Goal: Information Seeking & Learning: Check status

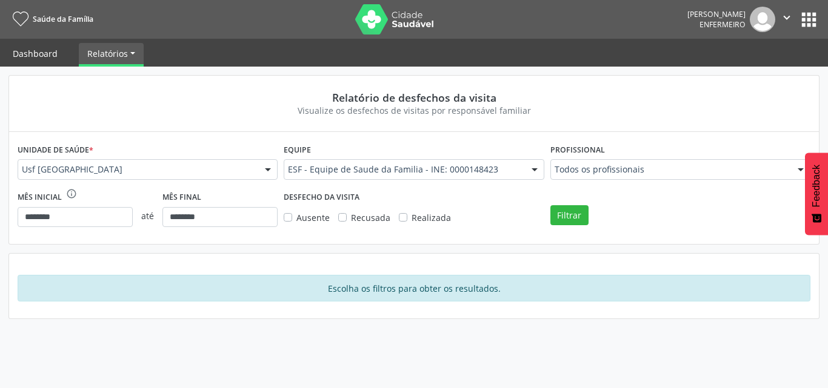
click at [27, 64] on link "Dashboard" at bounding box center [35, 53] width 62 height 21
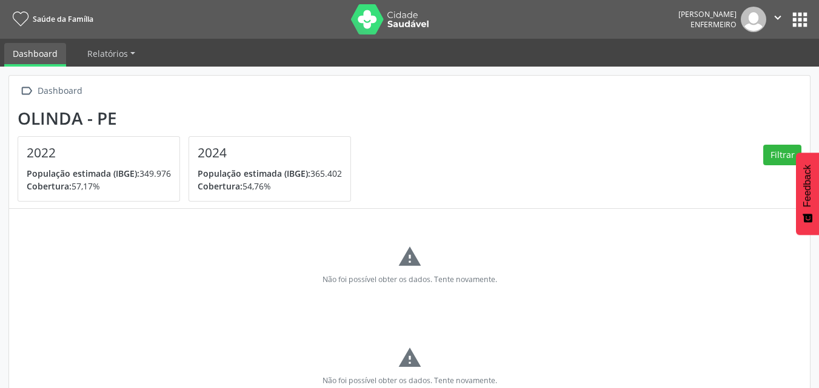
click at [796, 22] on button "apps" at bounding box center [799, 19] width 21 height 21
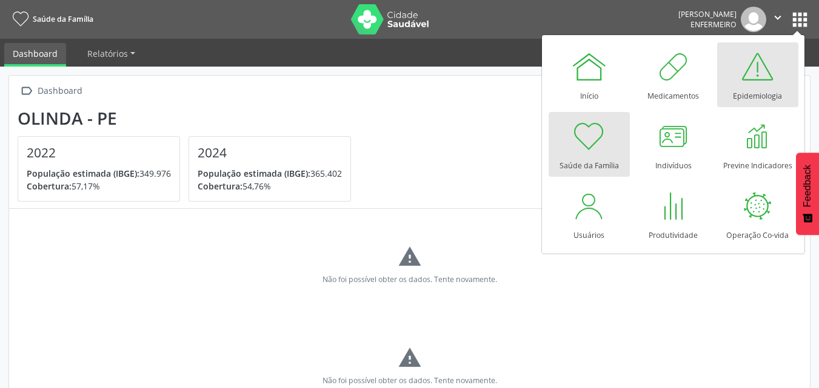
click at [754, 69] on div at bounding box center [757, 66] width 36 height 36
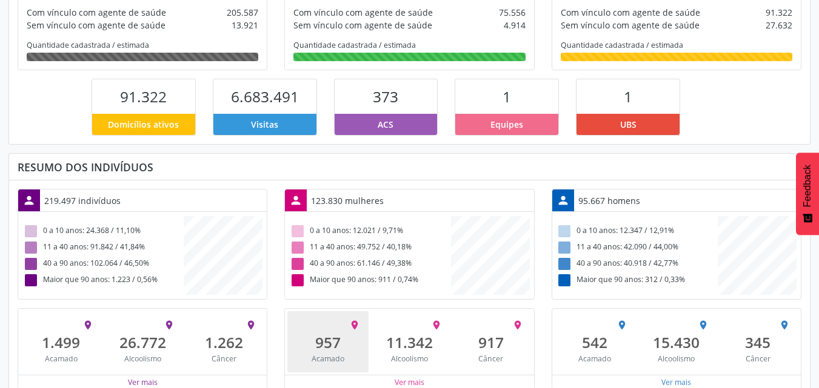
scroll to position [262, 0]
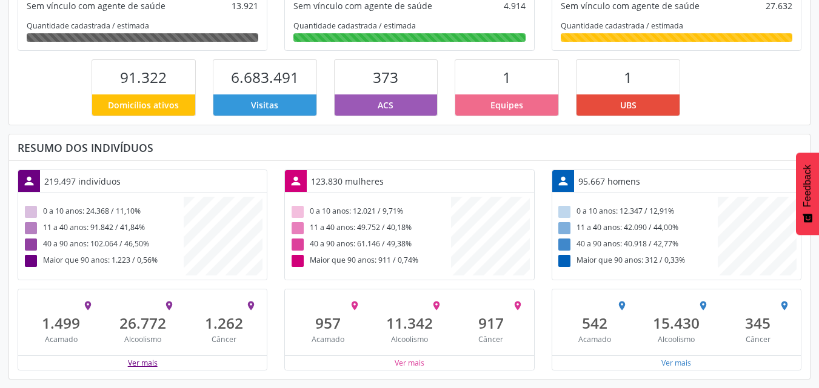
click at [148, 364] on button "Ver mais" at bounding box center [142, 364] width 31 height 12
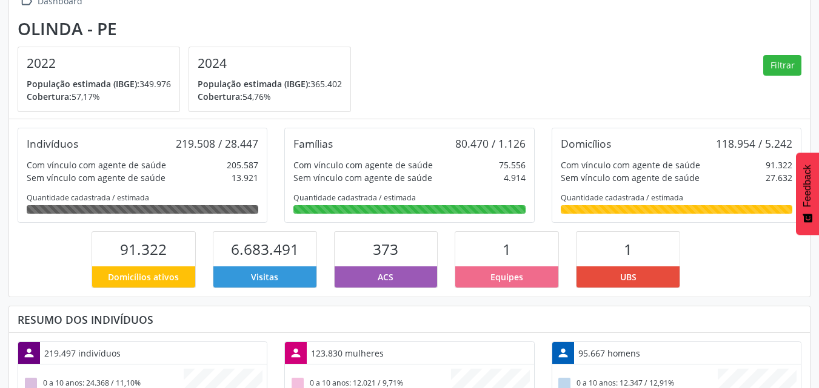
scroll to position [29, 0]
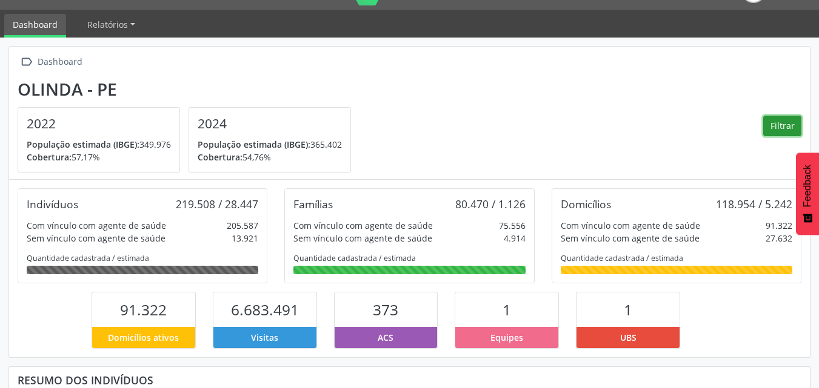
click at [773, 120] on button "Filtrar" at bounding box center [782, 126] width 38 height 21
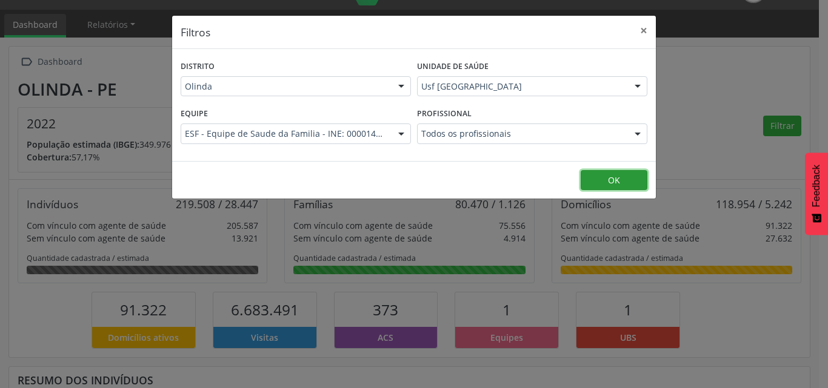
click at [599, 176] on button "OK" at bounding box center [613, 180] width 67 height 21
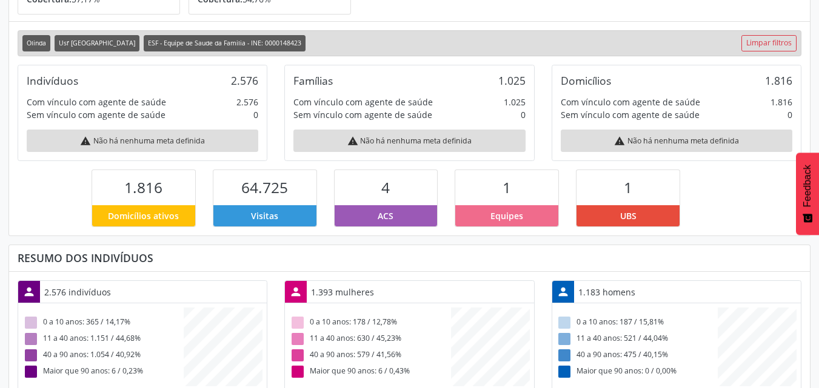
scroll to position [298, 0]
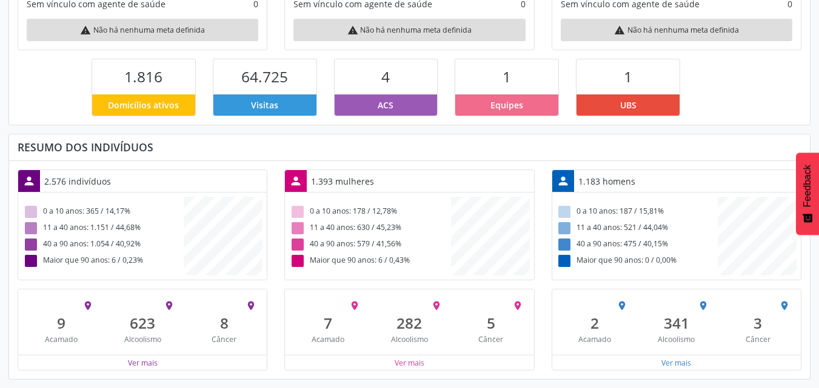
drag, startPoint x: 120, startPoint y: 68, endPoint x: 645, endPoint y: 107, distance: 526.1
click at [679, 107] on div "1.816 Domicílios ativos 64.725 Visitas 4 ACS 1 Equipes 1 UBS" at bounding box center [446, 87] width 727 height 57
copy div "1.816 Domicílios ativos 64.725 Visitas 4 ACS 1 Equipes 1 UBS"
drag, startPoint x: 16, startPoint y: 139, endPoint x: 671, endPoint y: 277, distance: 668.8
click at [680, 271] on div "Resumo dos indivíduos person 2.576 indivíduos 0 a 10 anos: 365 / 14,17% 11 a 40…" at bounding box center [409, 257] width 802 height 246
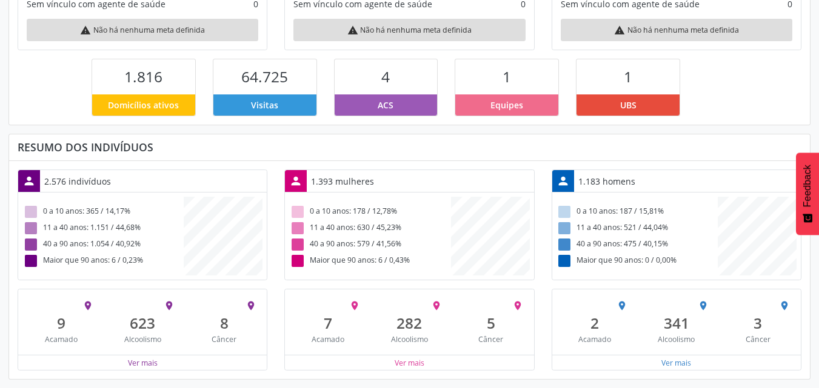
copy div "Loremi dol sitametcon adipis 9.317 elitseddoe 5 t 34 inci: 684 / 73,28% 19 u 38…"
click at [570, 288] on div "person 1.183 homens 0 a 10 anos: 187 / 15,81% 11 a 40 anos: 521 / 44,04% 40 a 9…" at bounding box center [676, 270] width 250 height 201
click at [145, 363] on button "Ver mais" at bounding box center [142, 364] width 31 height 12
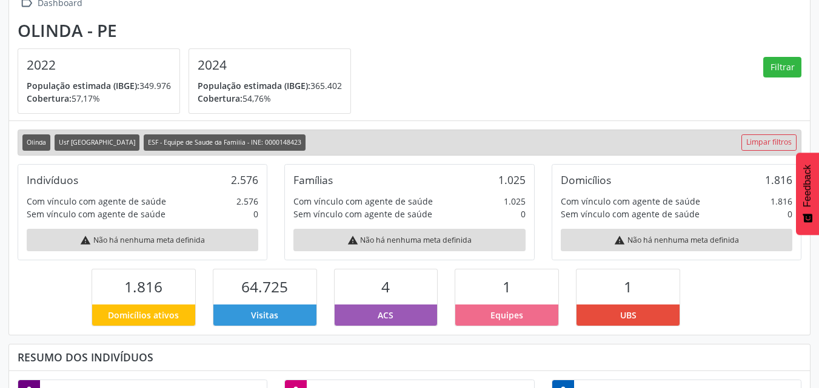
scroll to position [121, 0]
